Goal: Task Accomplishment & Management: Manage account settings

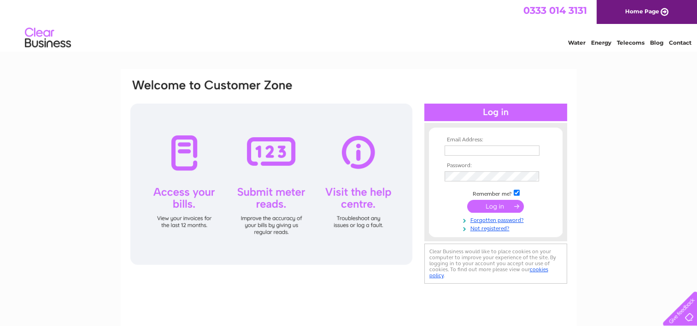
type input "accounts@kintorecarsales.co.uk"
click at [480, 198] on td at bounding box center [495, 206] width 107 height 17
click at [484, 204] on input "submit" at bounding box center [495, 206] width 57 height 13
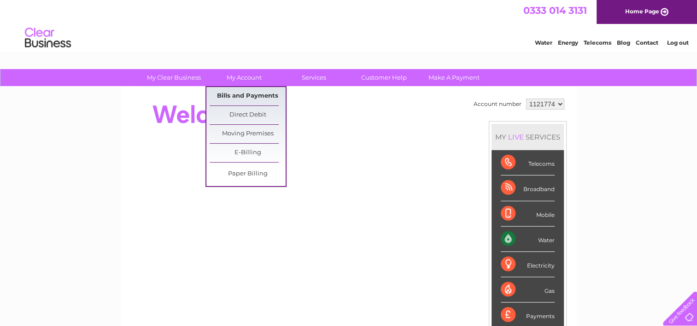
click at [234, 95] on link "Bills and Payments" at bounding box center [248, 96] width 76 height 18
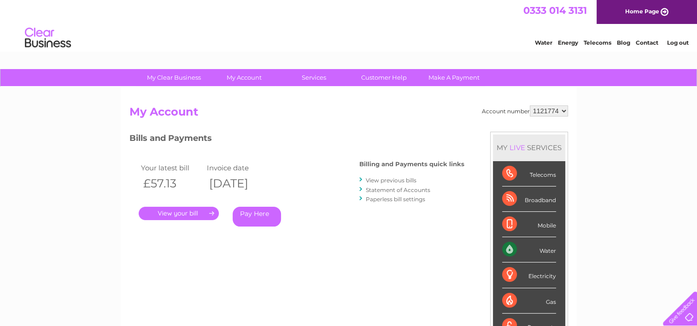
click at [175, 216] on link "." at bounding box center [179, 213] width 80 height 13
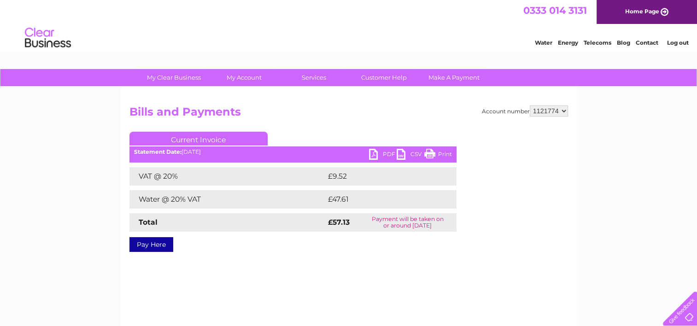
click at [384, 156] on link "PDF" at bounding box center [383, 155] width 28 height 13
click at [688, 42] on link "Log out" at bounding box center [677, 42] width 22 height 7
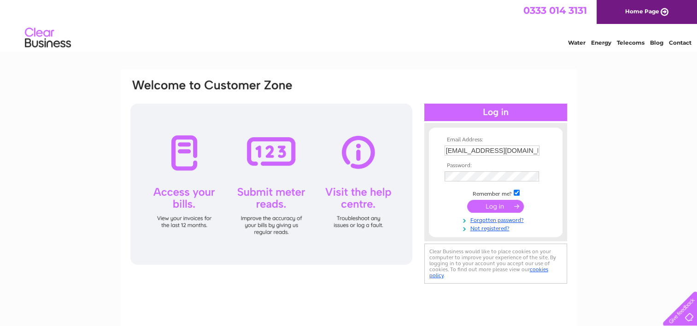
click at [485, 149] on input "accounts@kintorecarsales.co.uk" at bounding box center [491, 151] width 95 height 10
type input "david@kintorecarsales.co.uk"
click at [488, 204] on input "submit" at bounding box center [495, 206] width 57 height 13
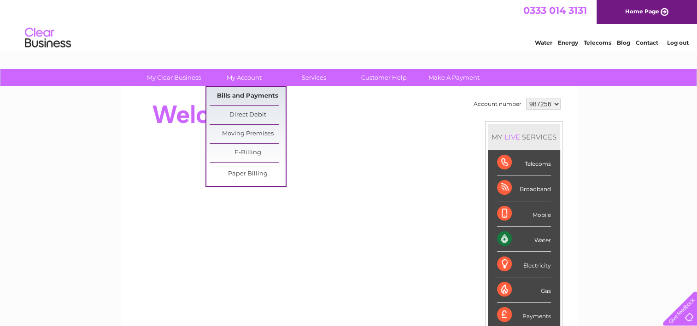
click at [241, 98] on link "Bills and Payments" at bounding box center [248, 96] width 76 height 18
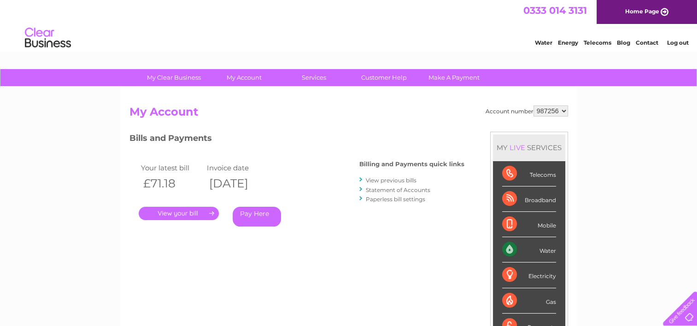
click at [171, 210] on link "." at bounding box center [179, 213] width 80 height 13
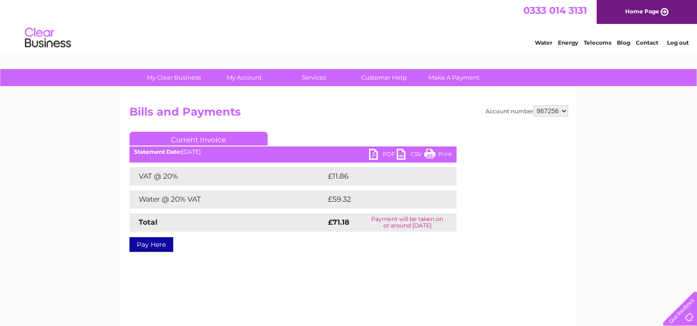
click at [372, 157] on link "PDF" at bounding box center [383, 155] width 28 height 13
click at [547, 111] on select "987256 997624" at bounding box center [550, 110] width 35 height 11
select select "997624"
click at [533, 105] on select "987256 997624" at bounding box center [550, 110] width 35 height 11
click at [376, 154] on link "PDF" at bounding box center [383, 155] width 28 height 13
